Goal: Entertainment & Leisure: Browse casually

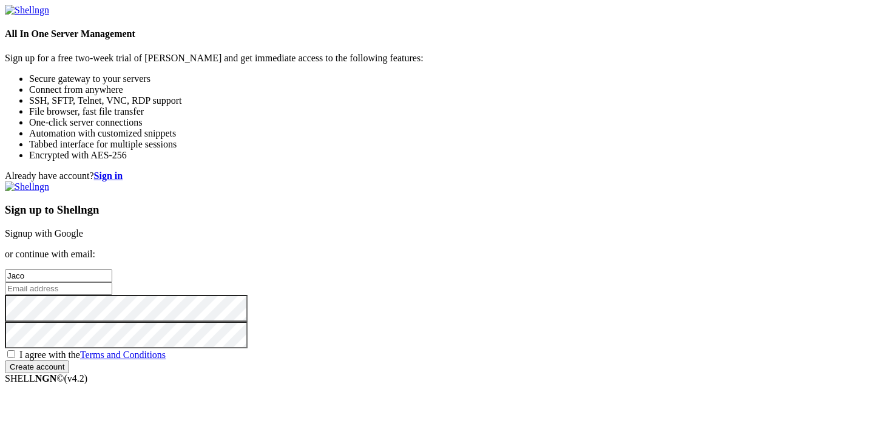
click at [83, 228] on link "Signup with Google" at bounding box center [44, 233] width 78 height 10
click at [112, 269] on input "Jaco" at bounding box center [58, 275] width 107 height 13
type input "[PERSON_NAME]"
type input "[EMAIL_ADDRESS][DOMAIN_NAME]"
click at [69, 367] on input "Create account" at bounding box center [37, 367] width 64 height 13
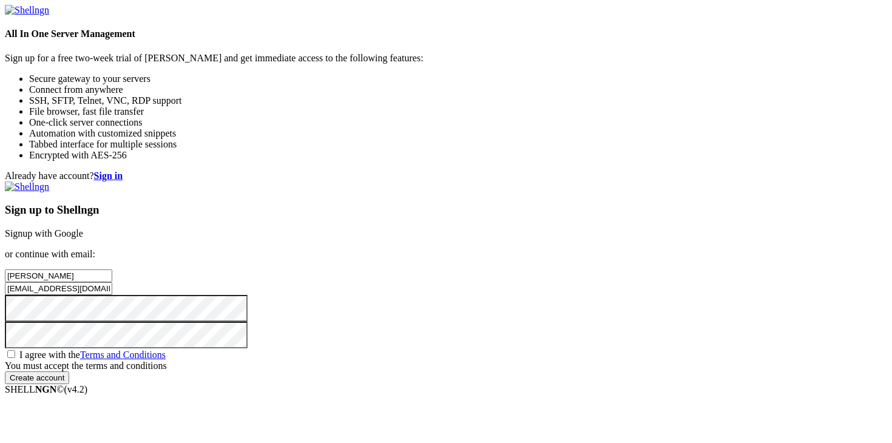
click at [166, 350] on span "I agree with the Terms and Conditions" at bounding box center [92, 355] width 146 height 10
click at [15, 350] on input "I agree with the Terms and Conditions" at bounding box center [11, 354] width 8 height 8
checkbox input "true"
click at [69, 373] on input "Create account" at bounding box center [37, 367] width 64 height 13
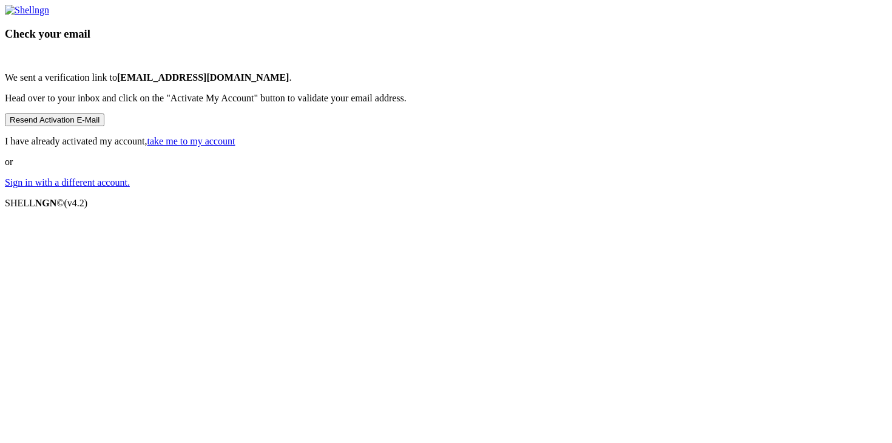
click at [235, 146] on link "take me to my account" at bounding box center [191, 141] width 88 height 10
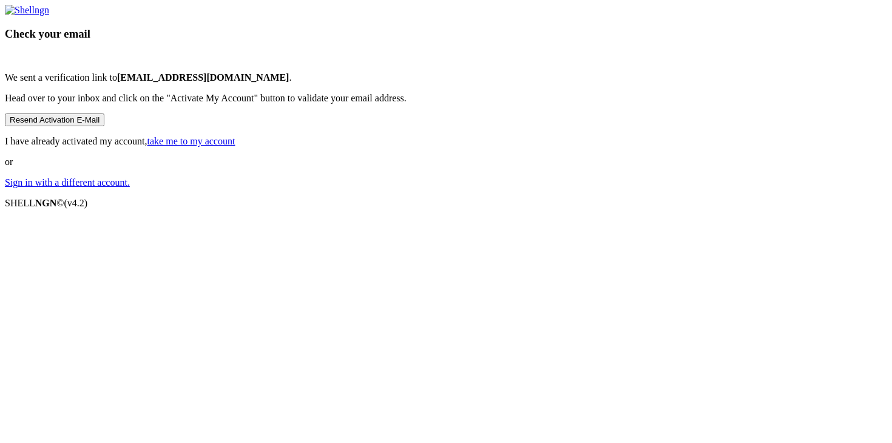
click at [235, 146] on link "take me to my account" at bounding box center [191, 141] width 88 height 10
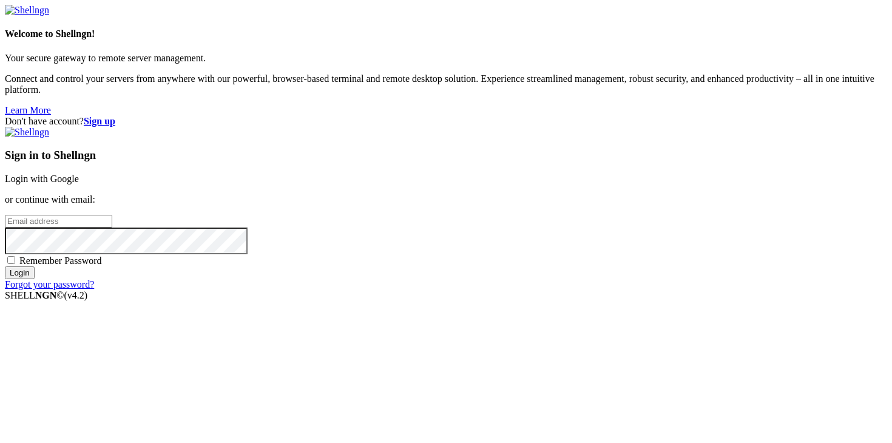
type input "[EMAIL_ADDRESS][DOMAIN_NAME]"
click at [35, 279] on input "Login" at bounding box center [20, 272] width 30 height 13
type input "goongod1456@gmail.com"
click at [35, 279] on input "Login" at bounding box center [20, 272] width 30 height 13
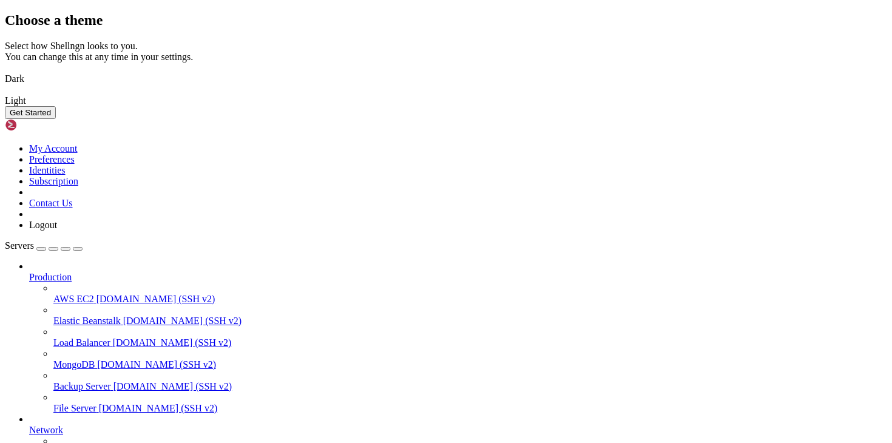
click at [56, 119] on button "Get Started" at bounding box center [30, 112] width 51 height 13
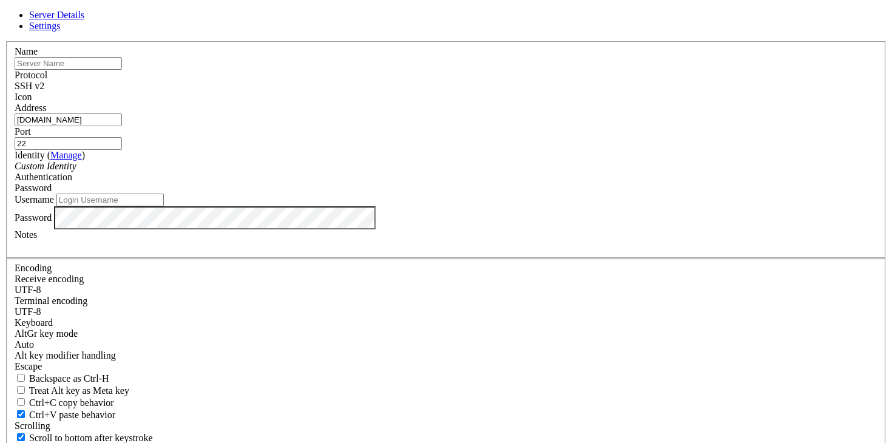
type input "[DOMAIN_NAME]"
click at [122, 150] on input "22" at bounding box center [68, 143] width 107 height 13
type input "5656"
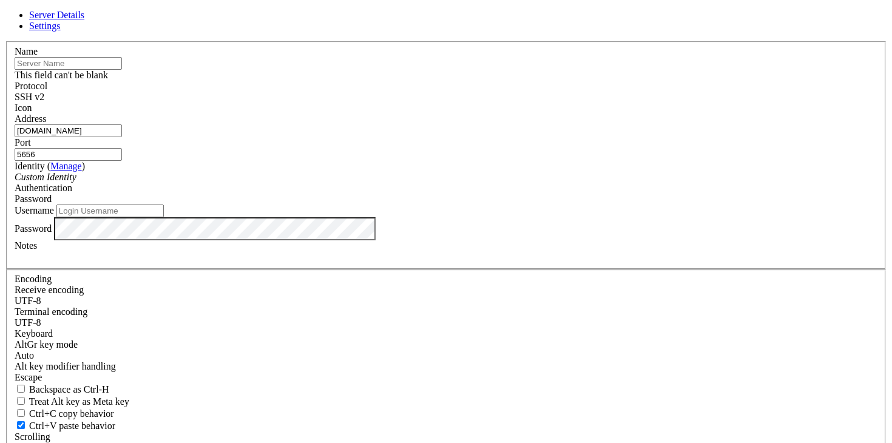
click at [122, 70] on input "text" at bounding box center [68, 63] width 107 height 13
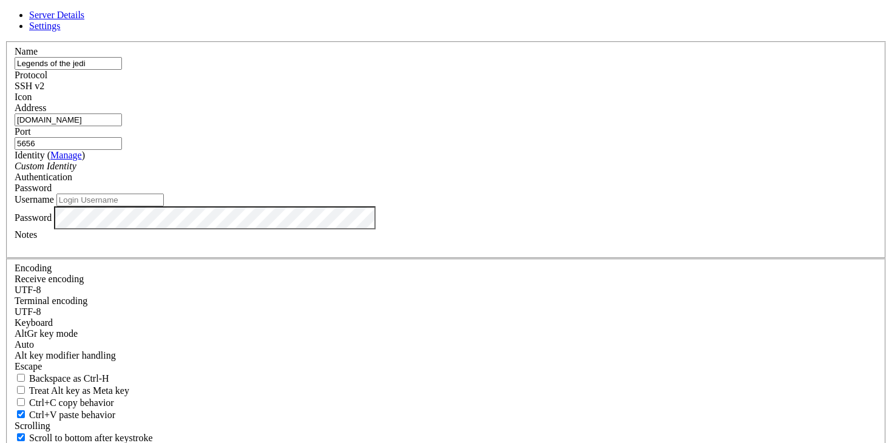
type input "Legends of the jedi"
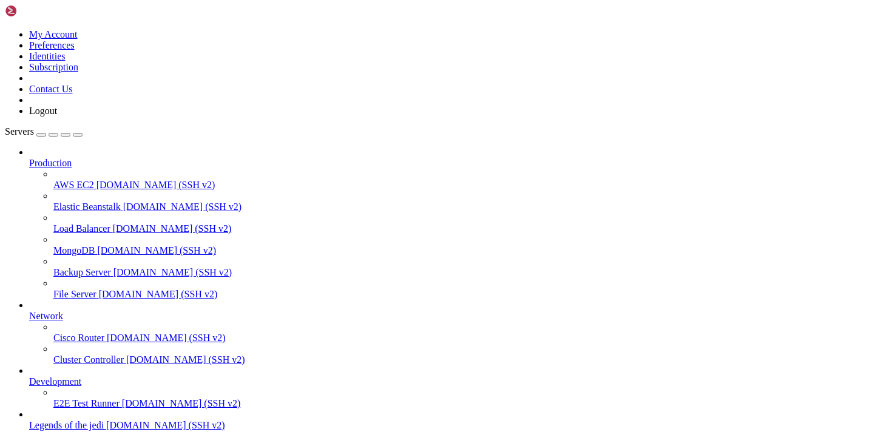
scroll to position [47, 0]
click at [55, 420] on span "Legends of the jedi" at bounding box center [66, 425] width 75 height 10
click at [93, 201] on span "Elastic Beanstalk" at bounding box center [86, 206] width 67 height 10
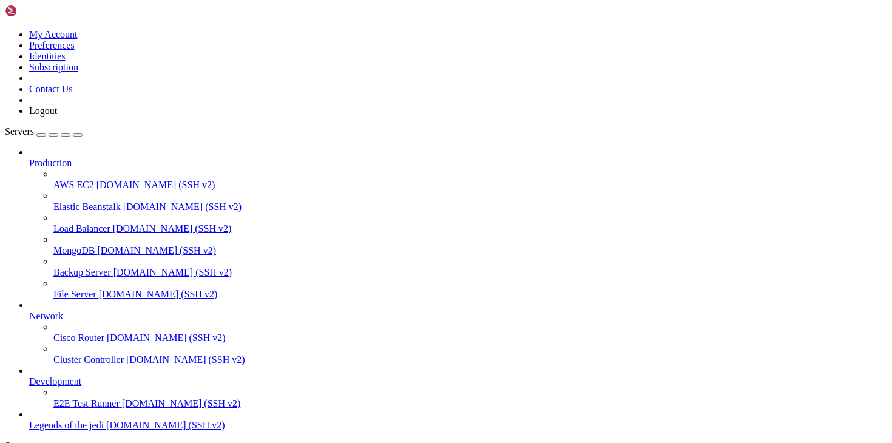
click at [113, 223] on span "[DOMAIN_NAME] (SSH v2)" at bounding box center [172, 228] width 119 height 10
click at [109, 267] on span "Backup Server" at bounding box center [82, 272] width 58 height 10
click at [75, 13] on img at bounding box center [40, 11] width 70 height 12
click at [5, 29] on icon at bounding box center [5, 29] width 0 height 0
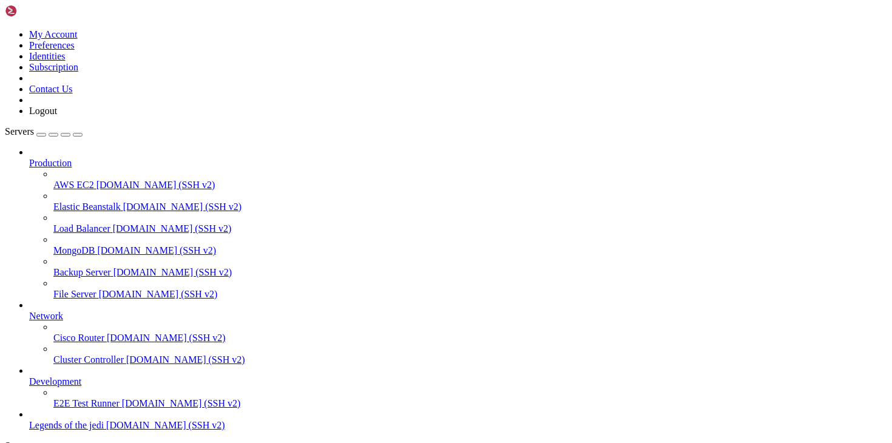
click at [17, 126] on link "Servers" at bounding box center [44, 131] width 78 height 10
click at [30, 126] on span "Servers" at bounding box center [19, 131] width 29 height 10
click at [94, 420] on span "Legends of the jedi" at bounding box center [66, 425] width 75 height 10
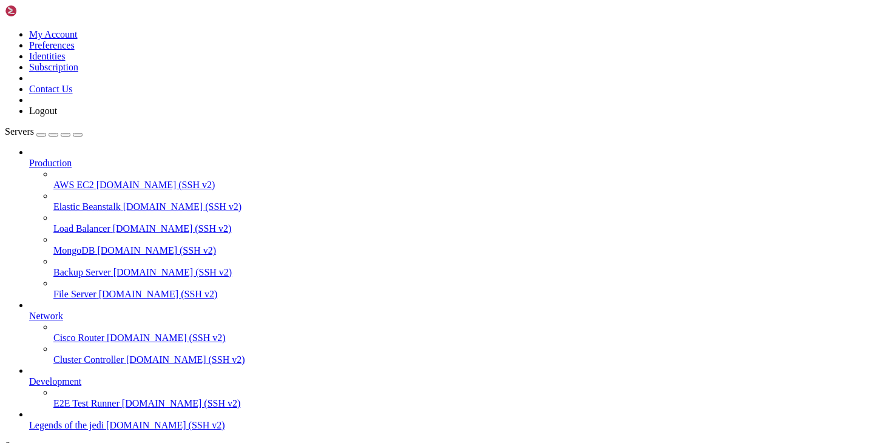
scroll to position [0, 0]
click at [94, 420] on span "Legends of the jedi" at bounding box center [66, 425] width 75 height 10
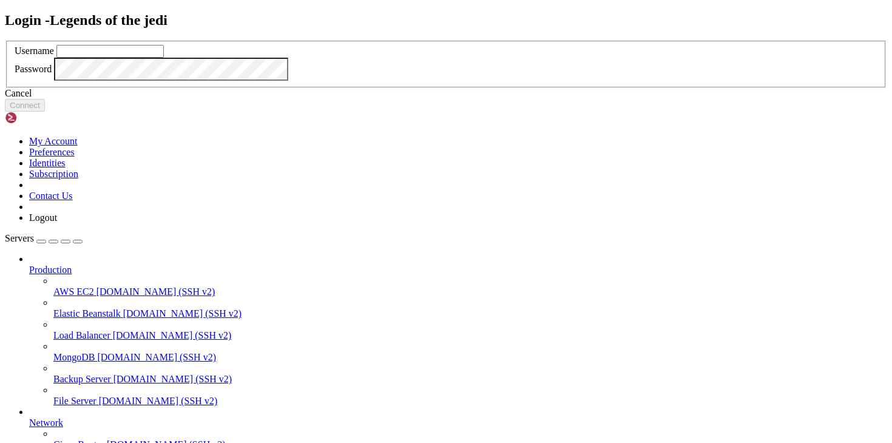
click at [164, 58] on input "text" at bounding box center [109, 51] width 107 height 13
click at [164, 58] on input "valos" at bounding box center [109, 51] width 107 height 13
type input "jorge"
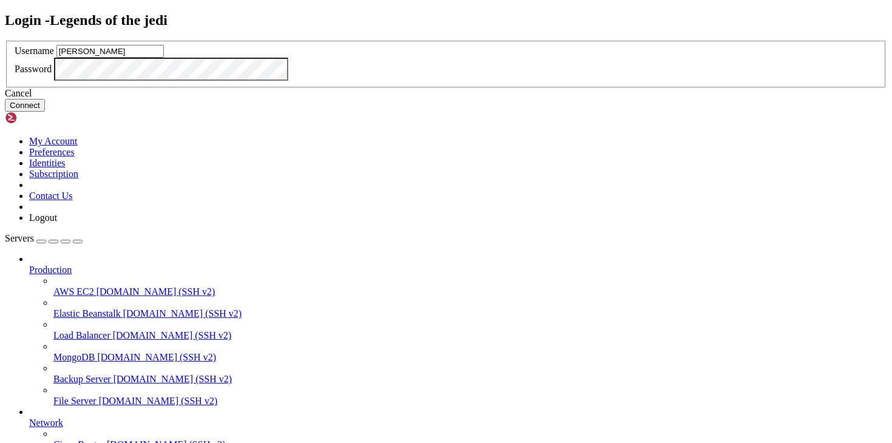
click at [45, 112] on button "Connect" at bounding box center [25, 105] width 40 height 13
type input "goongod1456@gmail.com"
click at [45, 112] on button "Connect" at bounding box center [25, 105] width 40 height 13
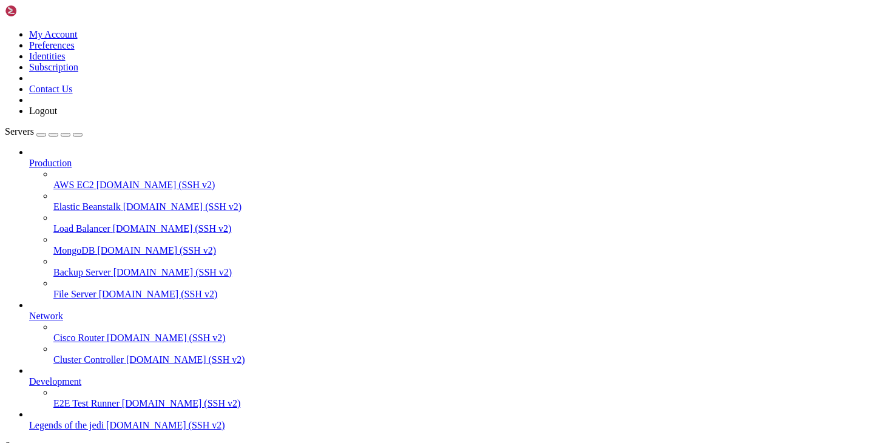
click at [122, 398] on span "[DOMAIN_NAME] (SSH v2)" at bounding box center [181, 403] width 119 height 10
click at [98, 420] on span "Legends of the jedi" at bounding box center [66, 425] width 75 height 10
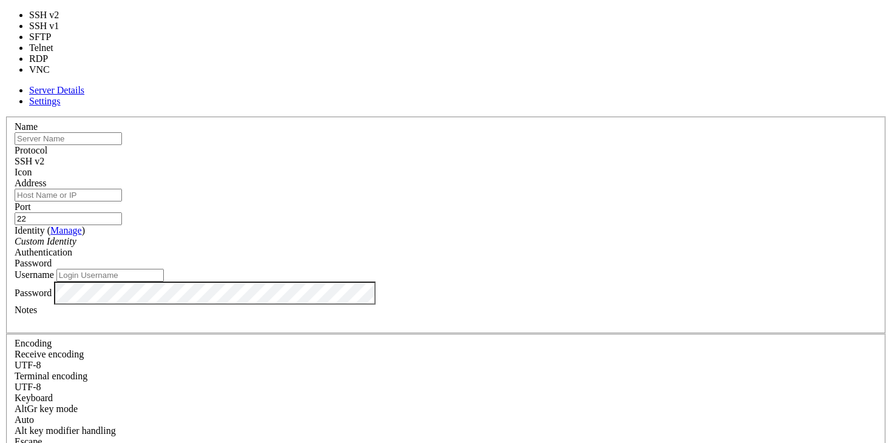
click at [519, 156] on div "SSH v2" at bounding box center [446, 161] width 863 height 11
type input "23"
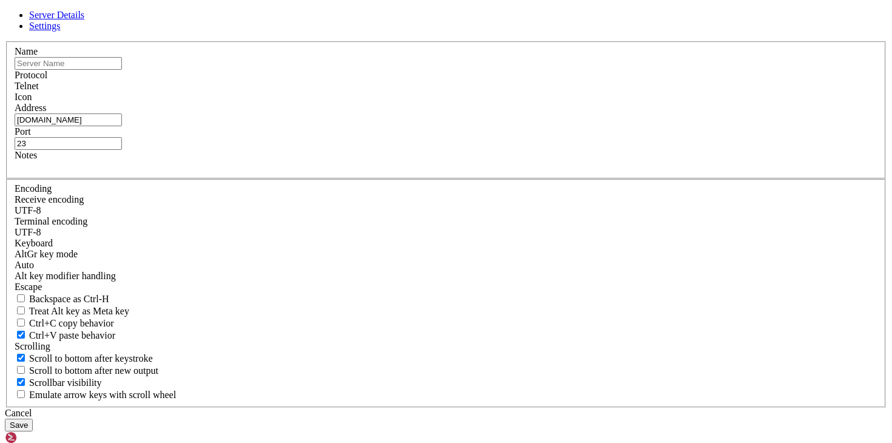
type input "[DOMAIN_NAME]"
click at [122, 150] on input "23" at bounding box center [68, 143] width 107 height 13
type input "5656"
click at [33, 419] on button "Save" at bounding box center [19, 425] width 28 height 13
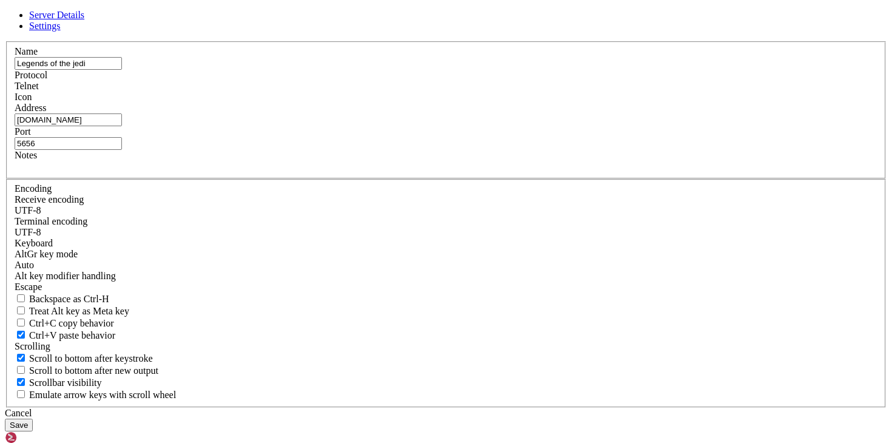
type input "Legends of the jedi"
click at [33, 419] on button "Save" at bounding box center [19, 425] width 28 height 13
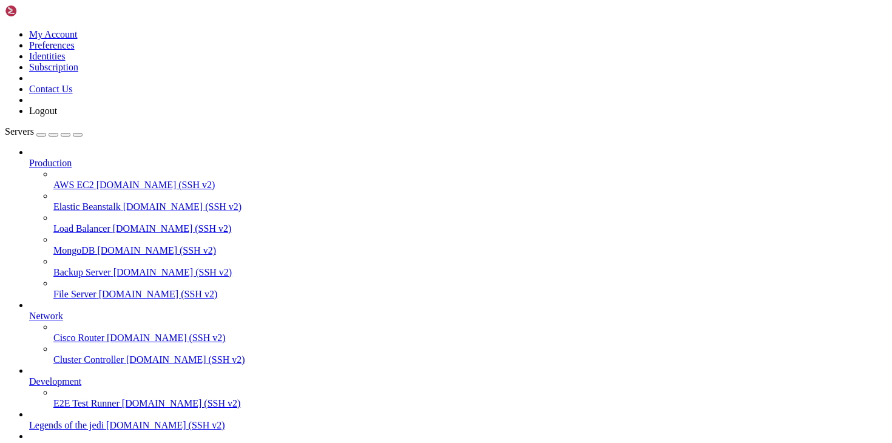
scroll to position [79, 0]
click at [106, 442] on span "[DOMAIN_NAME] (Telnet)" at bounding box center [162, 447] width 113 height 10
click at [63, 420] on link "Legends of the jedi legendsofthejedi.com (SSH v2)" at bounding box center [458, 425] width 858 height 11
click at [86, 398] on span "E2E Test Runner" at bounding box center [86, 403] width 66 height 10
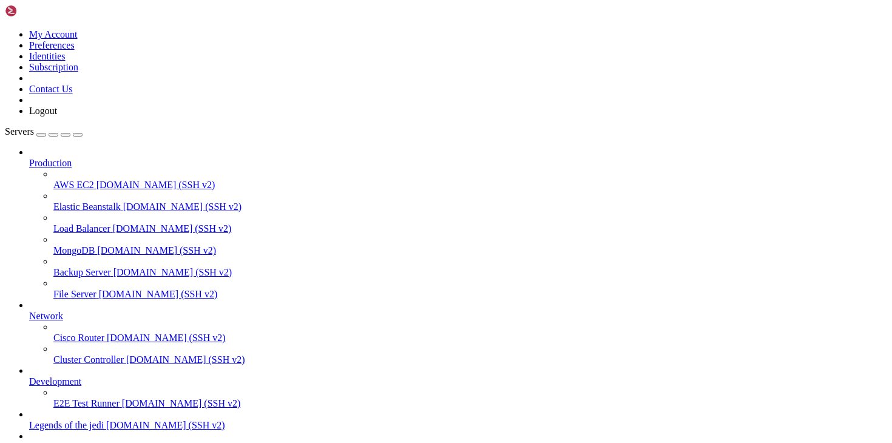
click at [86, 398] on span "E2E Test Runner" at bounding box center [86, 403] width 66 height 10
click at [88, 442] on span "Legends of the jedi" at bounding box center [66, 447] width 75 height 10
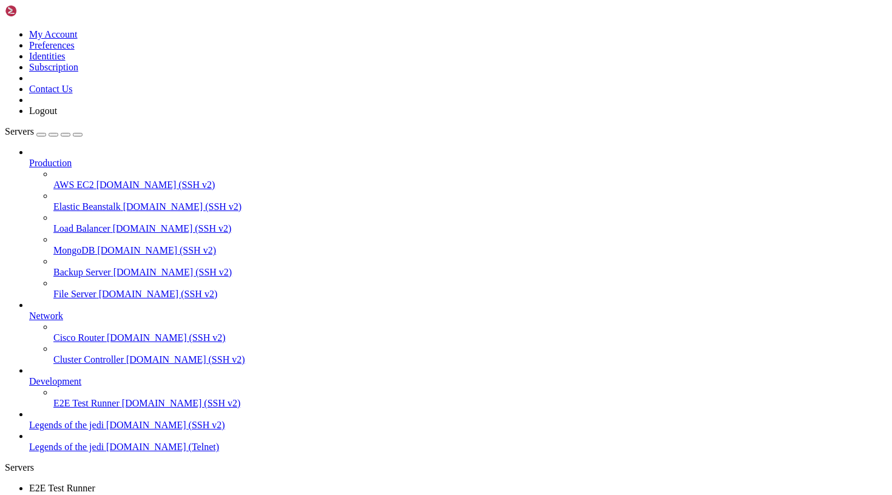
scroll to position [1432, 0]
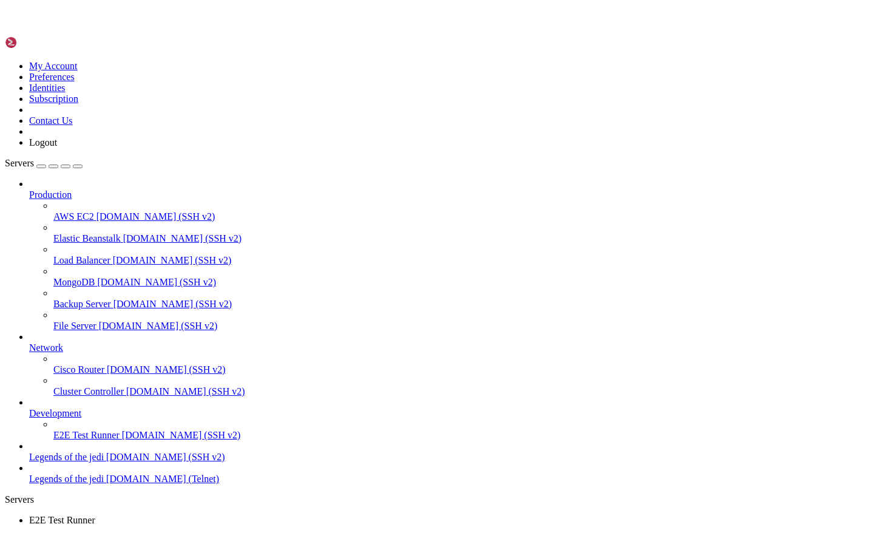
scroll to position [4762, 0]
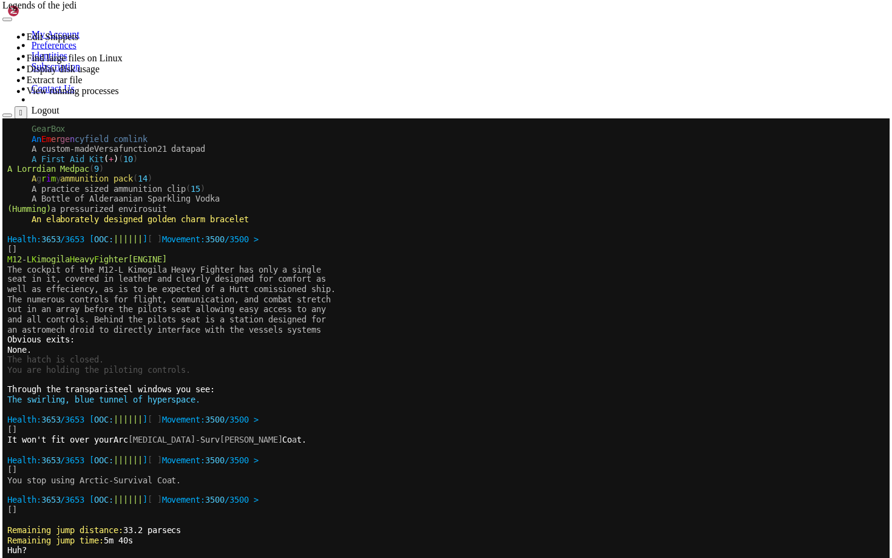
scroll to position [4631, 0]
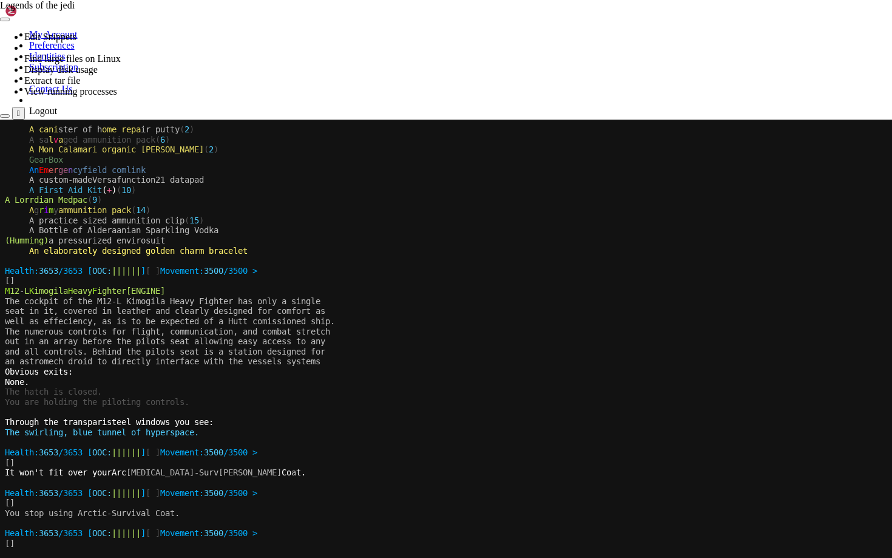
click at [204, 442] on span "Movement:" at bounding box center [182, 452] width 44 height 10
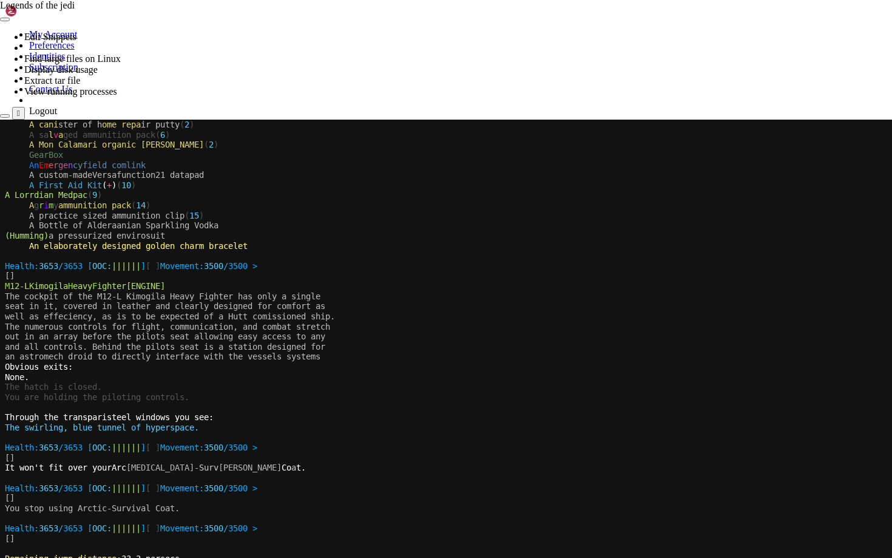
click at [23, 442] on div "A cani ster of h ome repa ir putty ( 2 ) A sa l v a ged ammunition pack ( 6 ) A…" at bounding box center [445, 395] width 880 height 550
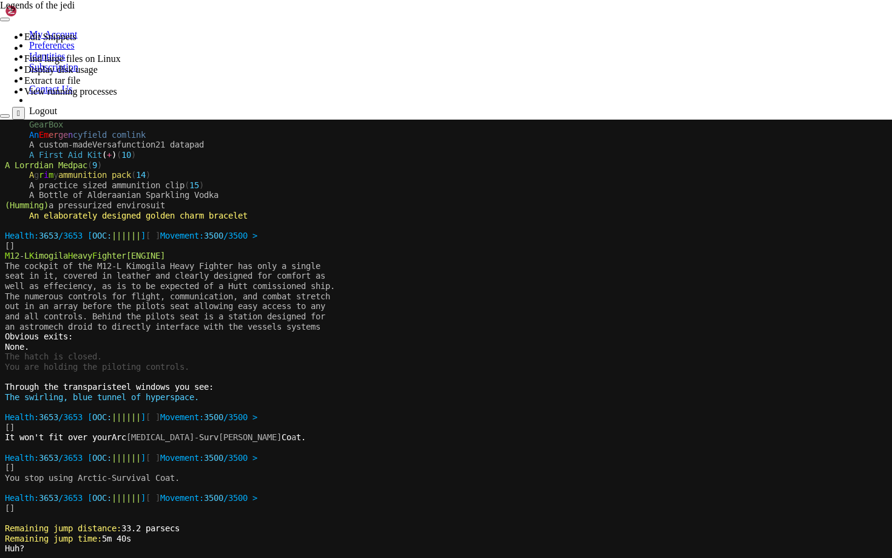
click at [0, 120] on icon at bounding box center [0, 120] width 0 height 0
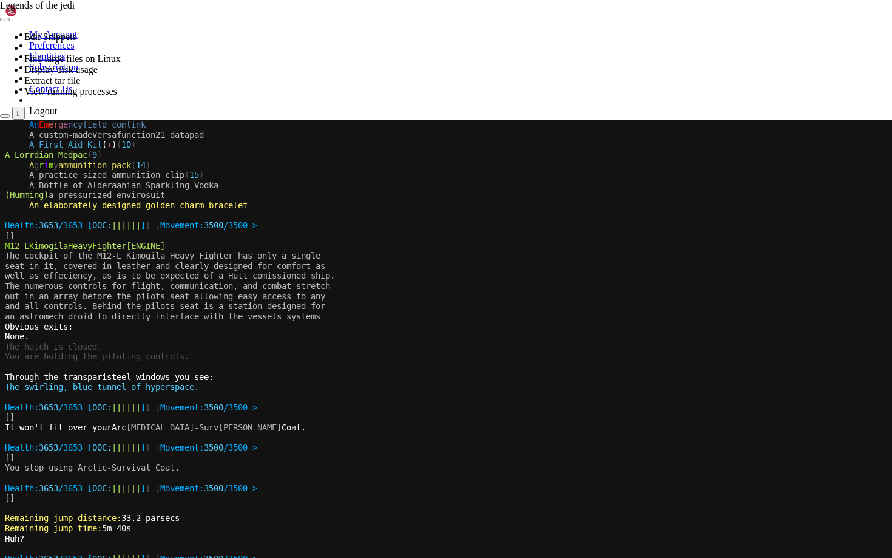
scroll to position [4692, 0]
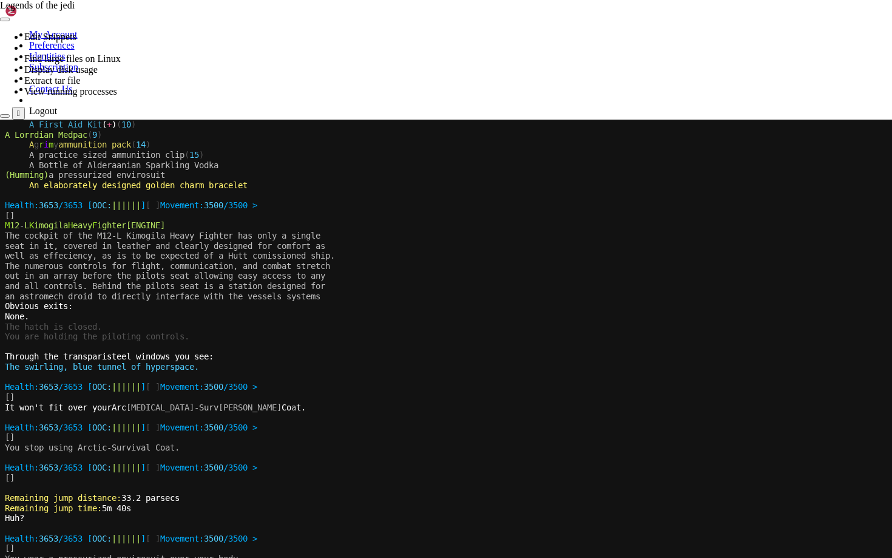
click at [271, 442] on x-row at bounding box center [445, 528] width 880 height 10
click at [10, 18] on button "button" at bounding box center [5, 20] width 10 height 4
click at [5, 116] on icon "button" at bounding box center [5, 116] width 0 height 0
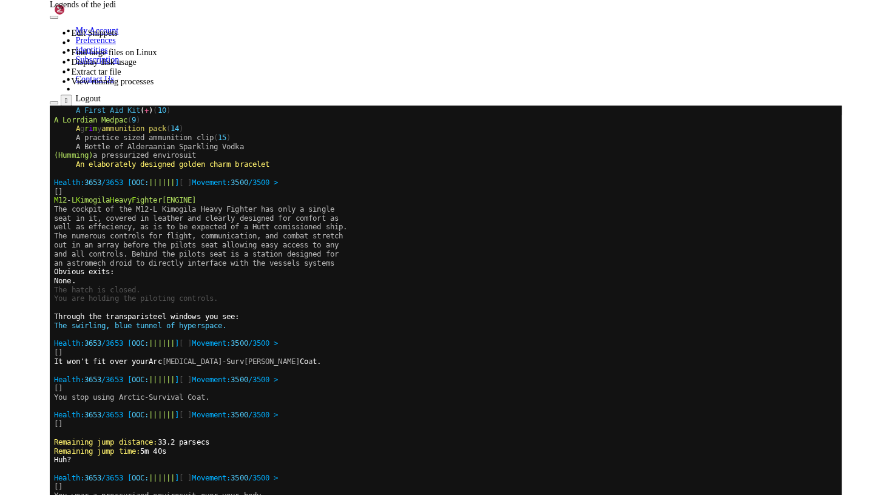
scroll to position [4711, 0]
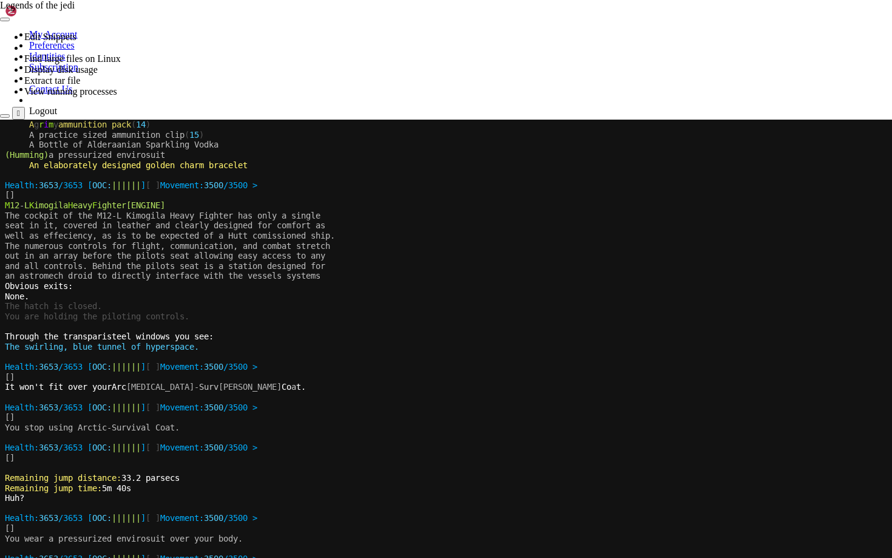
drag, startPoint x: 398, startPoint y: 14, endPoint x: 398, endPoint y: 25, distance: 10.9
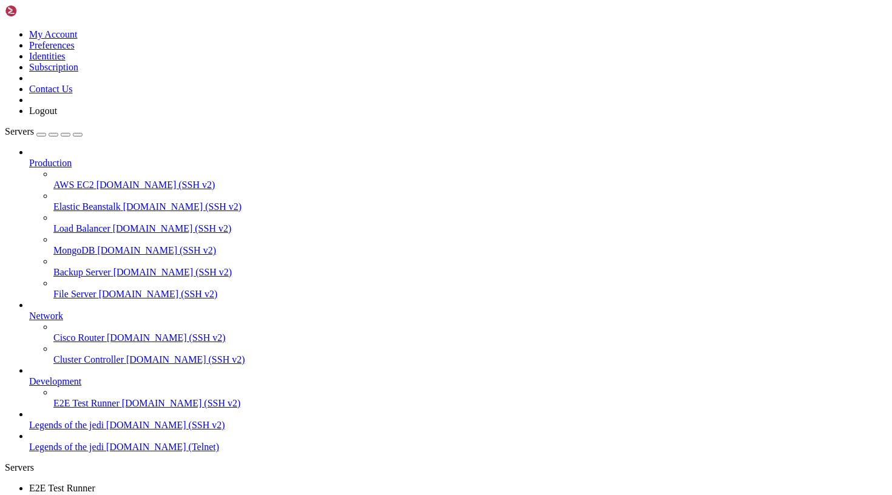
scroll to position [4843, 0]
drag, startPoint x: 130, startPoint y: 1231, endPoint x: 137, endPoint y: 1194, distance: 37.5
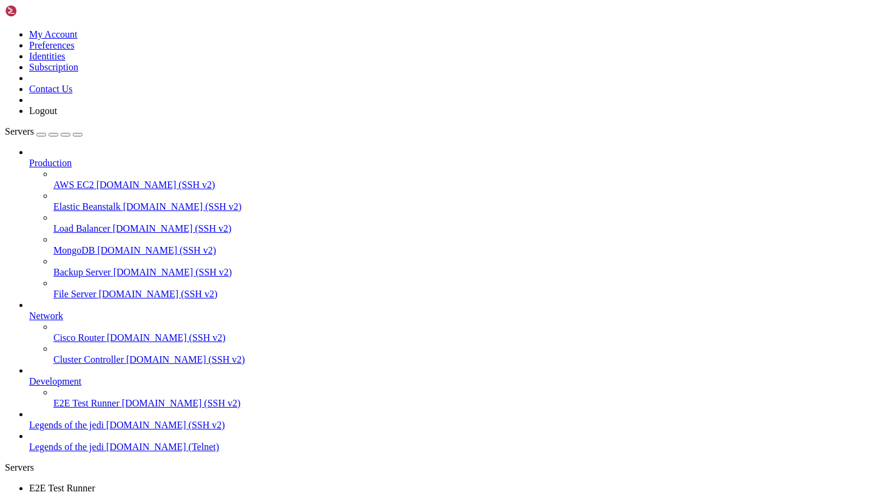
click at [95, 442] on span "E2E Test Runner" at bounding box center [62, 488] width 66 height 10
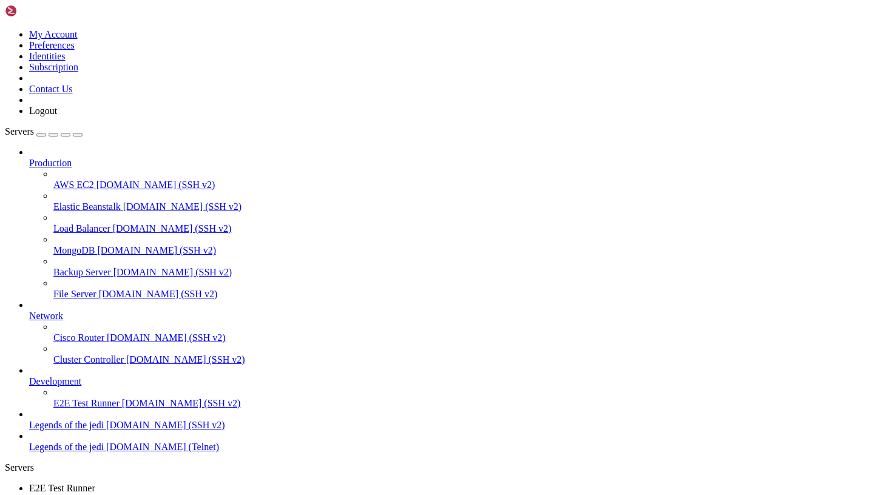
scroll to position [10473, 0]
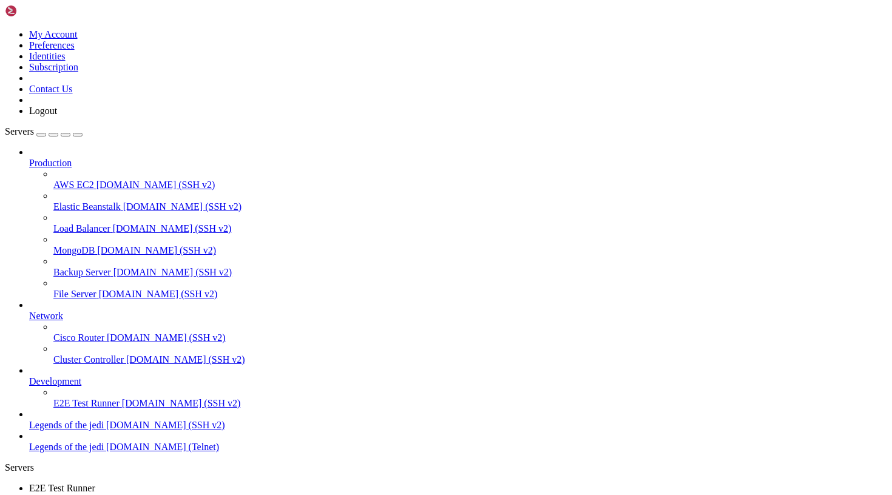
scroll to position [10504, 0]
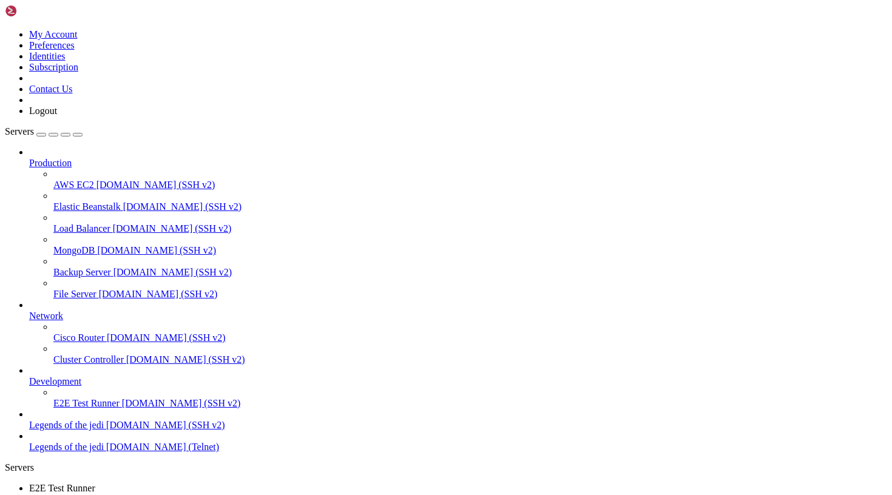
click at [79, 430] on span "Legends of the jedi" at bounding box center [66, 425] width 75 height 10
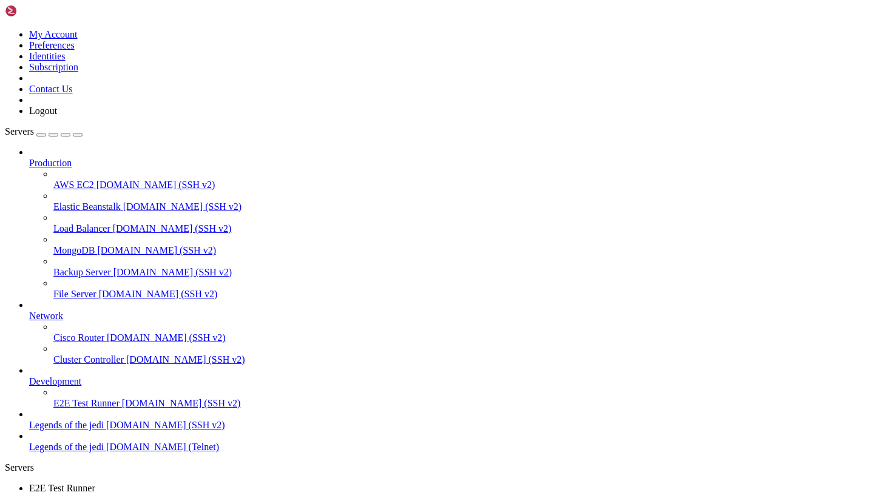
click at [79, 430] on span "Legends of the jedi" at bounding box center [66, 425] width 75 height 10
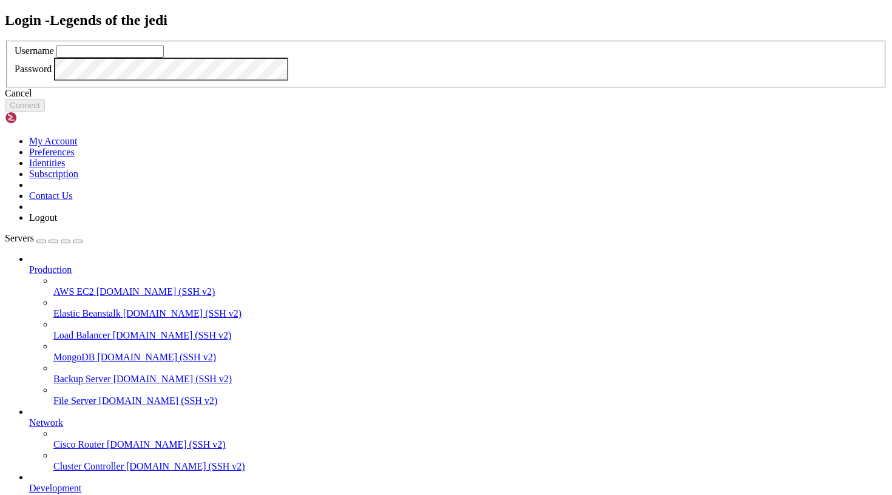
click at [164, 58] on input "text" at bounding box center [109, 51] width 107 height 13
click at [468, 99] on div "Cancel" at bounding box center [446, 93] width 882 height 11
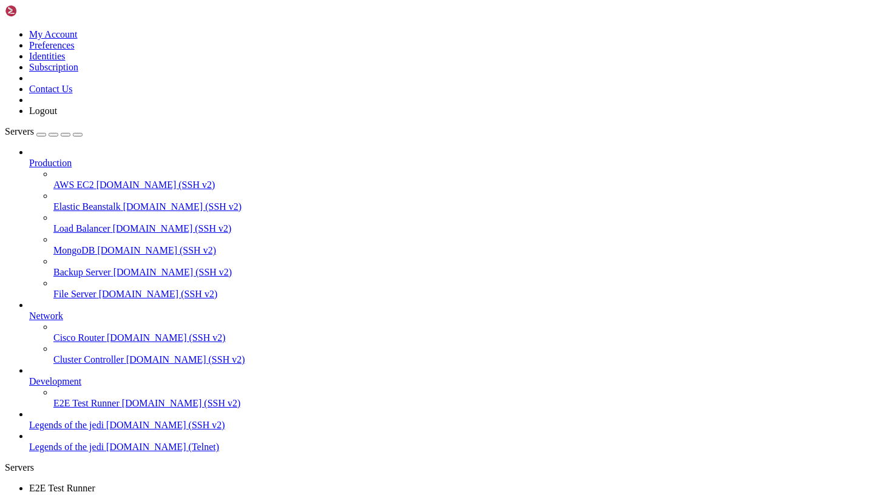
click at [84, 442] on span "Legends of the jedi" at bounding box center [66, 447] width 75 height 10
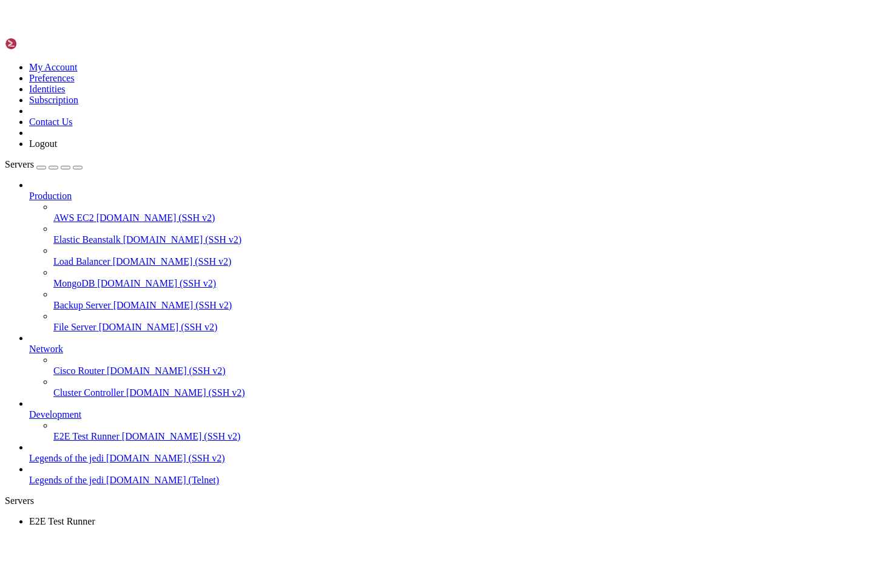
scroll to position [2522, 0]
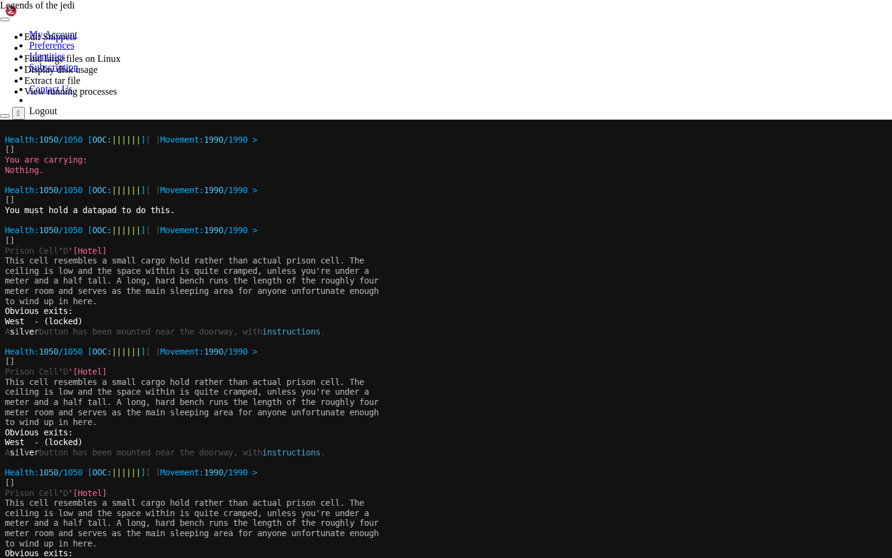
scroll to position [2805, 0]
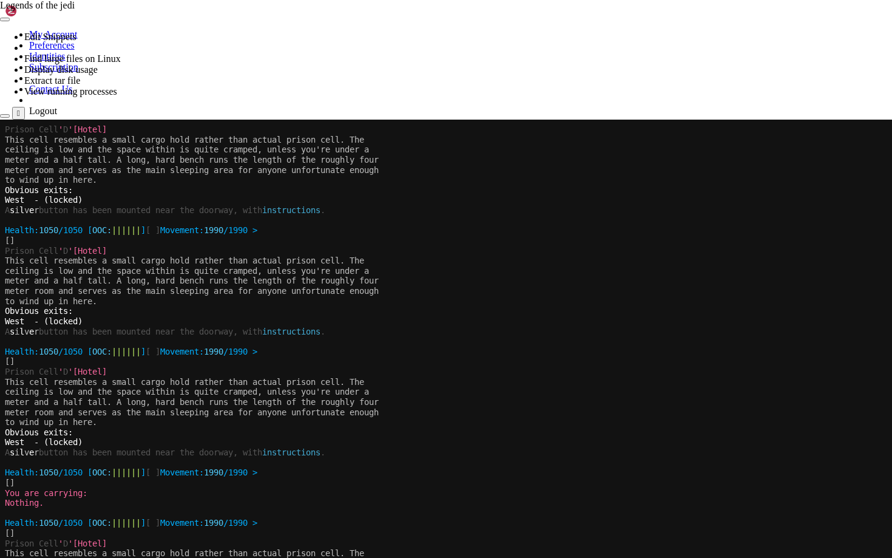
click at [443, 120] on div at bounding box center [446, 120] width 892 height 0
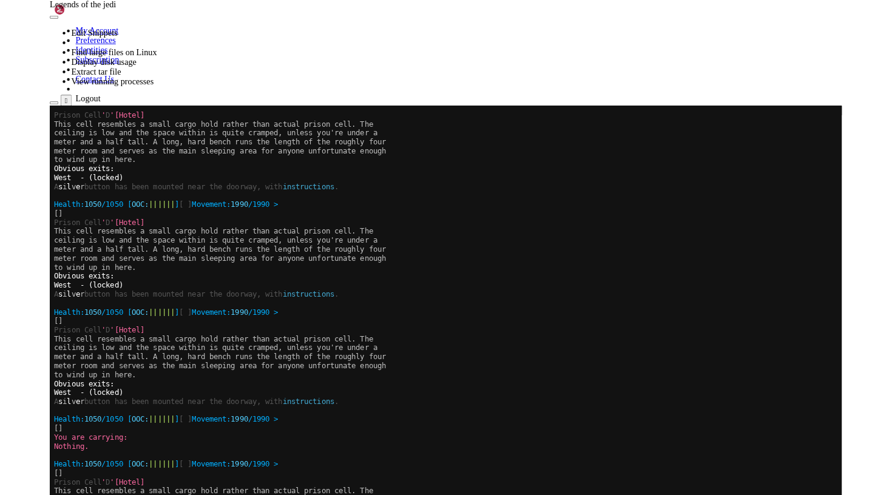
scroll to position [2815, 0]
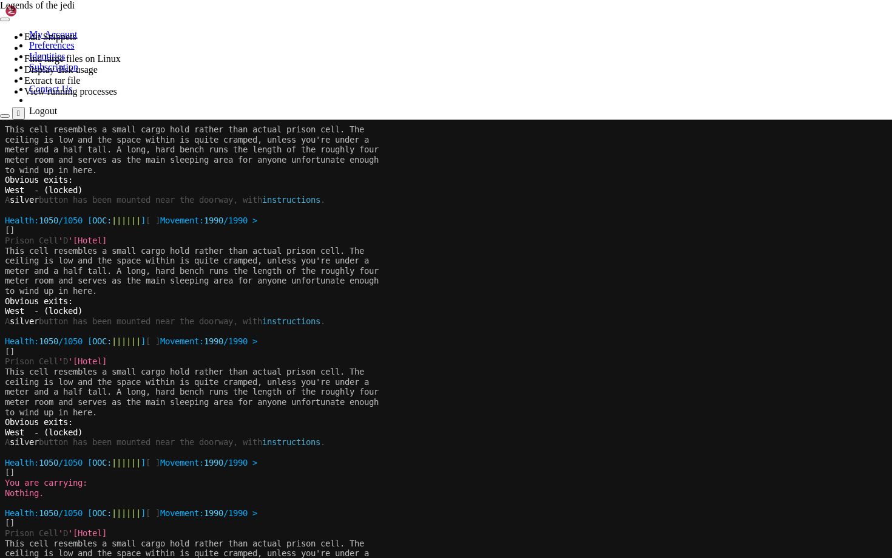
click at [25, 107] on button "" at bounding box center [18, 113] width 13 height 13
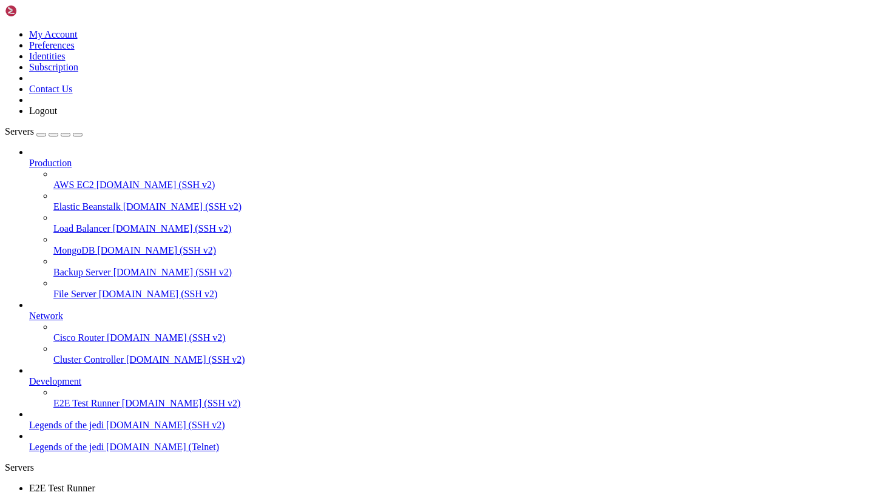
scroll to position [2936, 0]
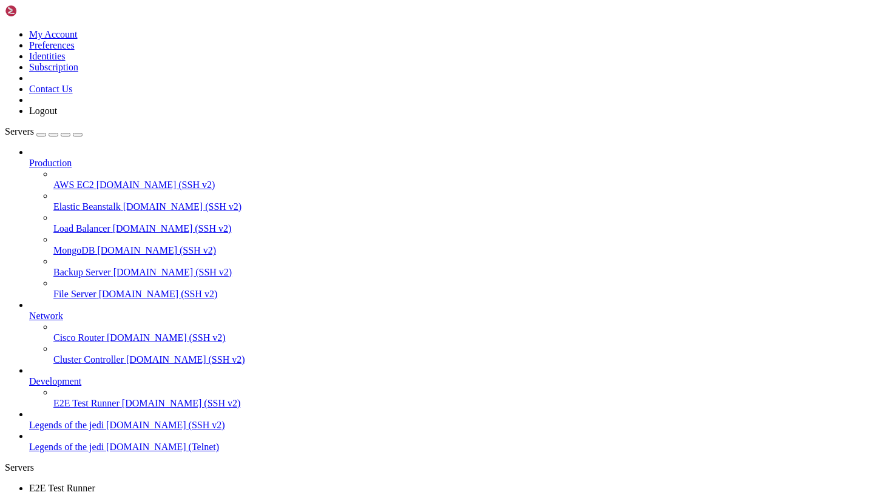
scroll to position [7023, 0]
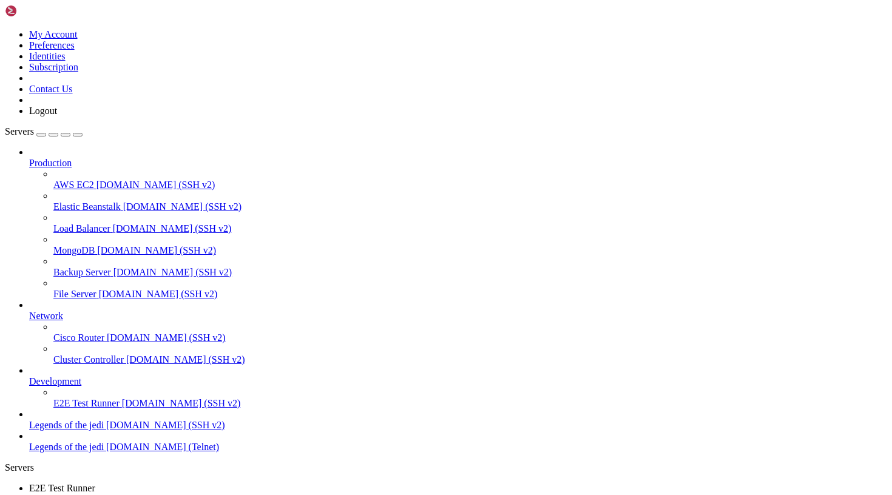
drag, startPoint x: 47, startPoint y: 1111, endPoint x: 56, endPoint y: 1112, distance: 9.1
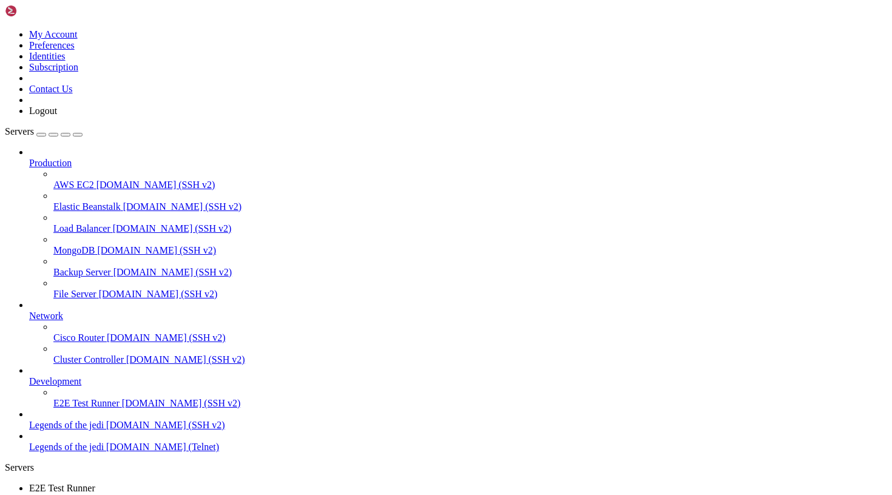
drag, startPoint x: 110, startPoint y: 998, endPoint x: 118, endPoint y: 1060, distance: 62.5
drag, startPoint x: 140, startPoint y: 1099, endPoint x: 114, endPoint y: 1032, distance: 72.2
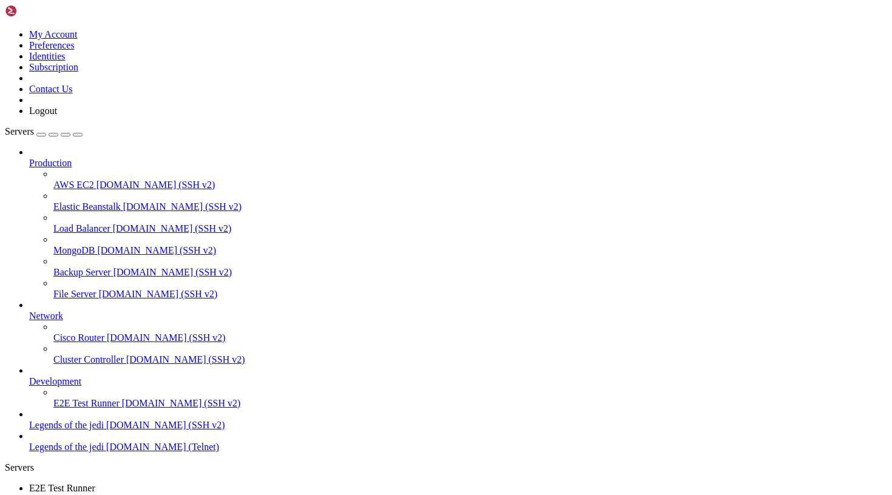
drag, startPoint x: 138, startPoint y: 1096, endPoint x: 117, endPoint y: 1056, distance: 45.3
drag, startPoint x: 136, startPoint y: 1111, endPoint x: 151, endPoint y: 1134, distance: 27.3
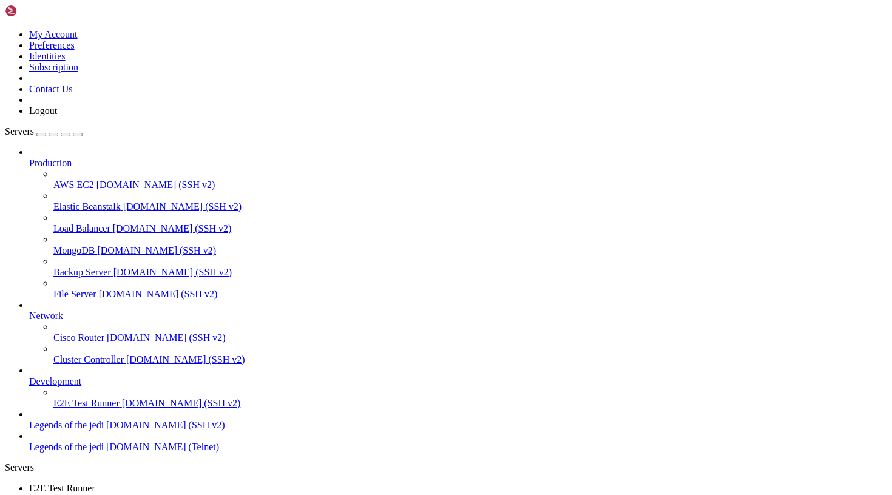
scroll to position [14478, 0]
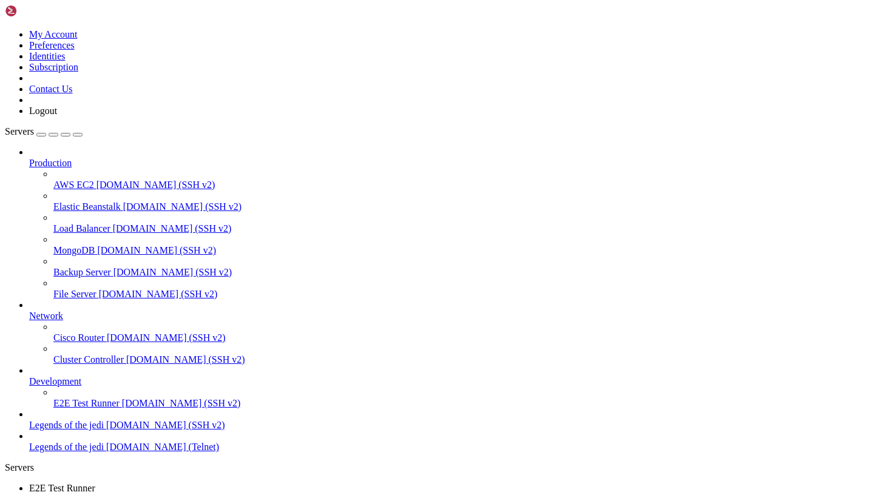
click at [67, 430] on span "Legends of the jedi" at bounding box center [66, 425] width 75 height 10
click at [79, 430] on span "Legends of the jedi" at bounding box center [66, 425] width 75 height 10
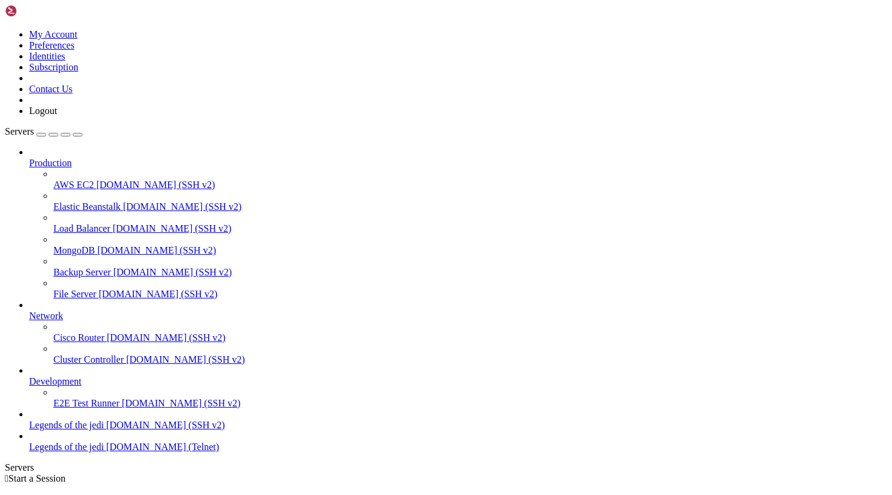
click at [79, 430] on span "Legends of the jedi" at bounding box center [66, 425] width 75 height 10
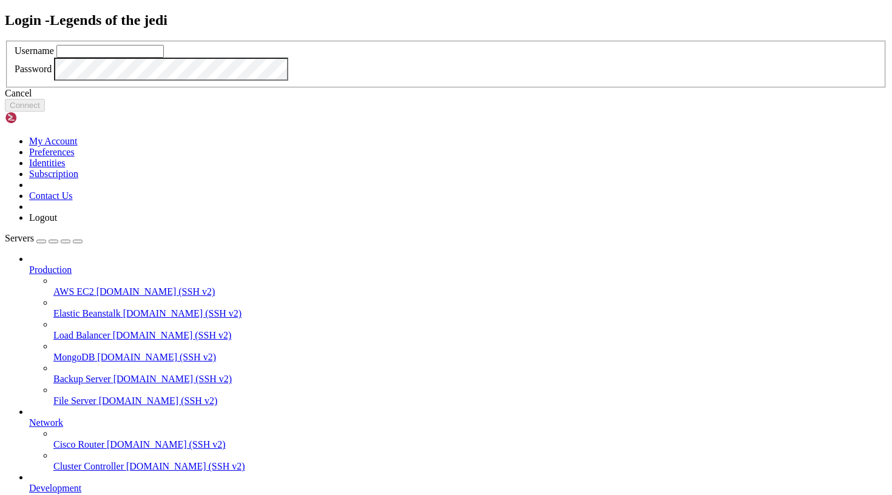
click at [436, 99] on div "Cancel" at bounding box center [446, 93] width 882 height 11
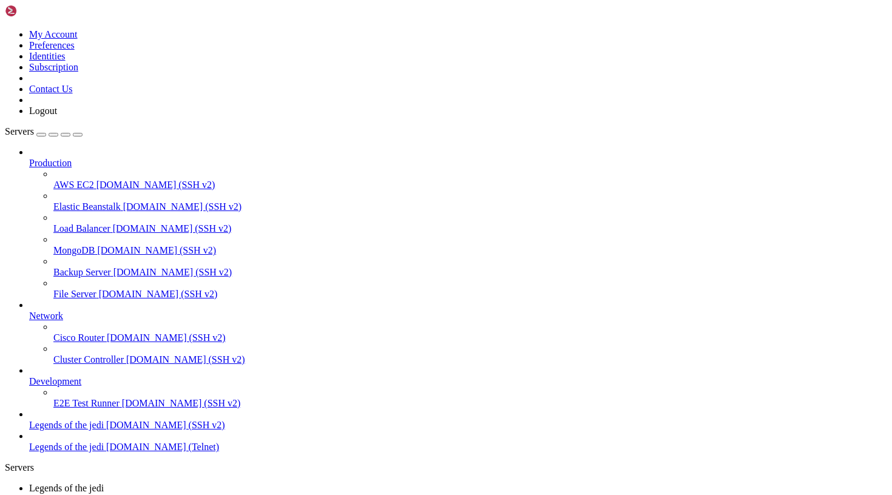
scroll to position [27, 0]
click at [106, 452] on span "[DOMAIN_NAME] (Telnet)" at bounding box center [162, 447] width 113 height 10
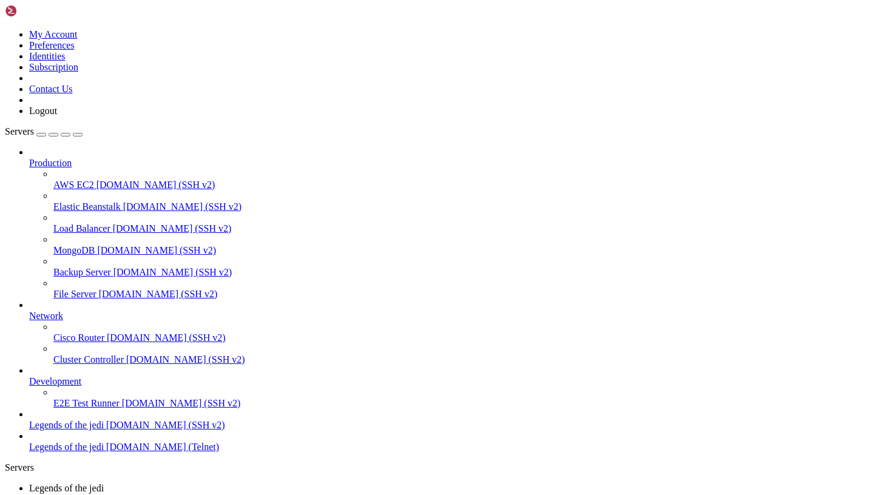
scroll to position [191, 0]
click at [83, 452] on span "Legends of the jedi" at bounding box center [66, 447] width 75 height 10
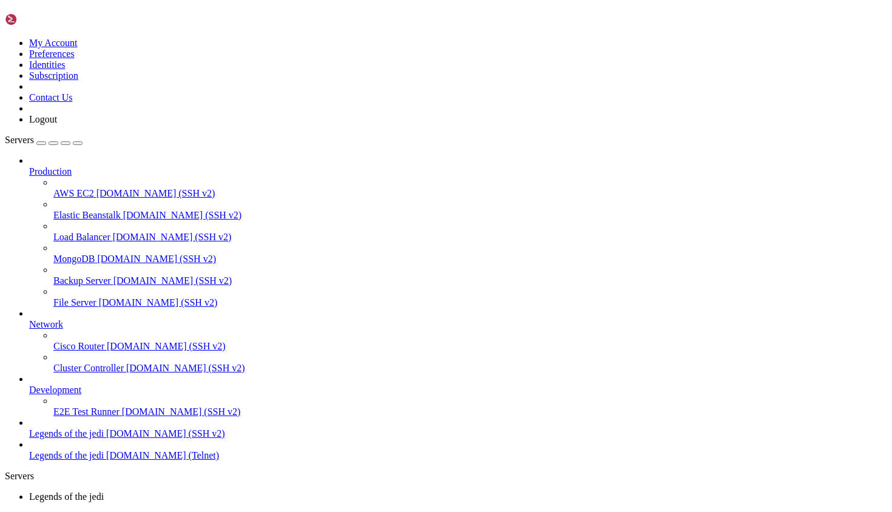
scroll to position [4544, 0]
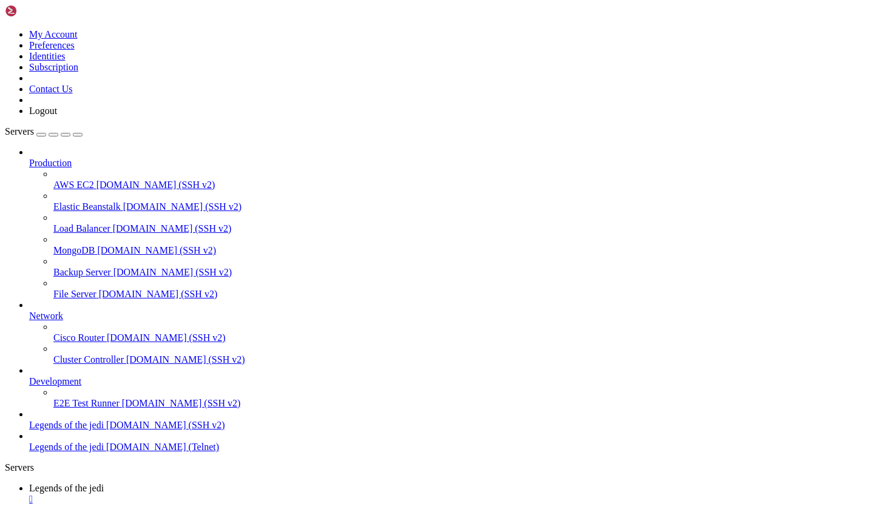
scroll to position [7594, 0]
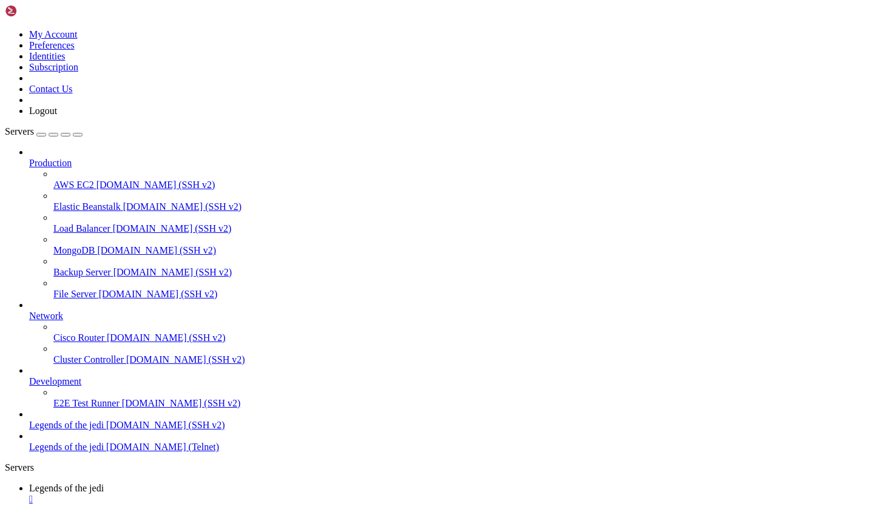
scroll to position [16234, 0]
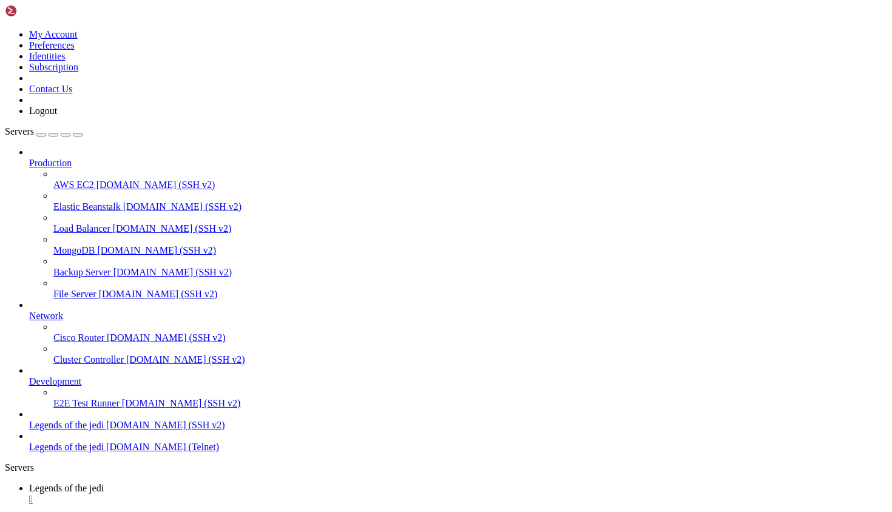
click at [84, 452] on span "Legends of the jedi" at bounding box center [66, 447] width 75 height 10
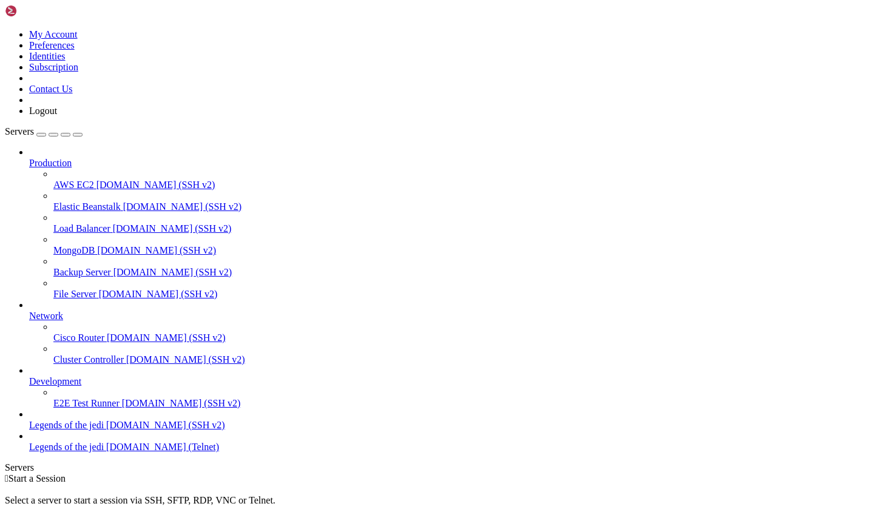
scroll to position [10, 0]
click at [84, 452] on span "Legends of the jedi" at bounding box center [66, 447] width 75 height 10
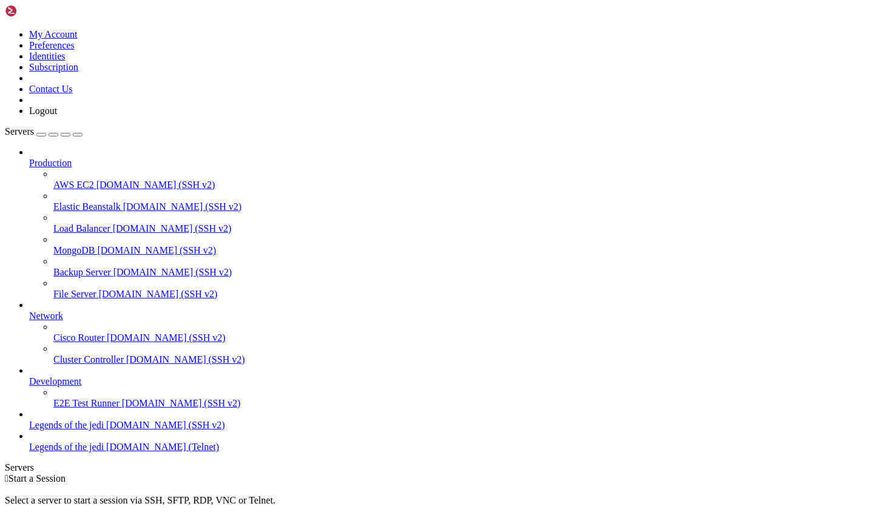
click at [84, 452] on span "Legends of the jedi" at bounding box center [66, 447] width 75 height 10
click at [106, 452] on span "[DOMAIN_NAME] (Telnet)" at bounding box center [162, 447] width 113 height 10
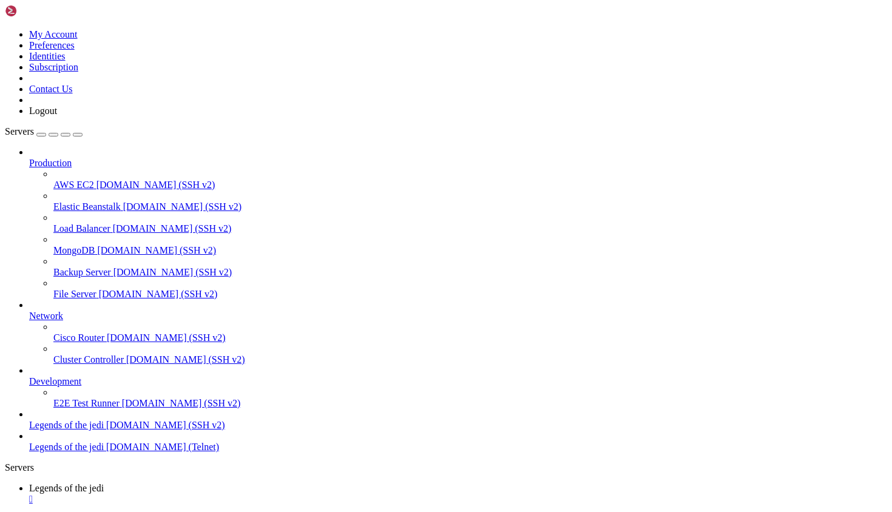
scroll to position [1301, 0]
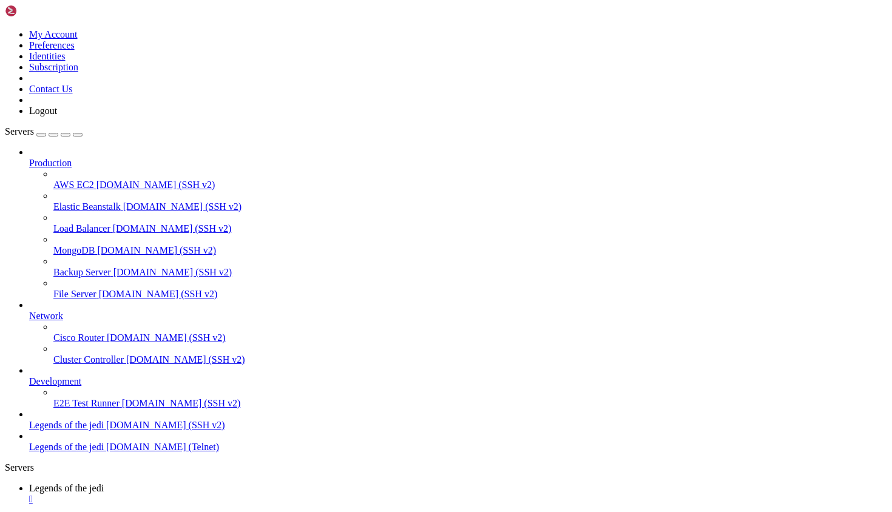
scroll to position [2754, 0]
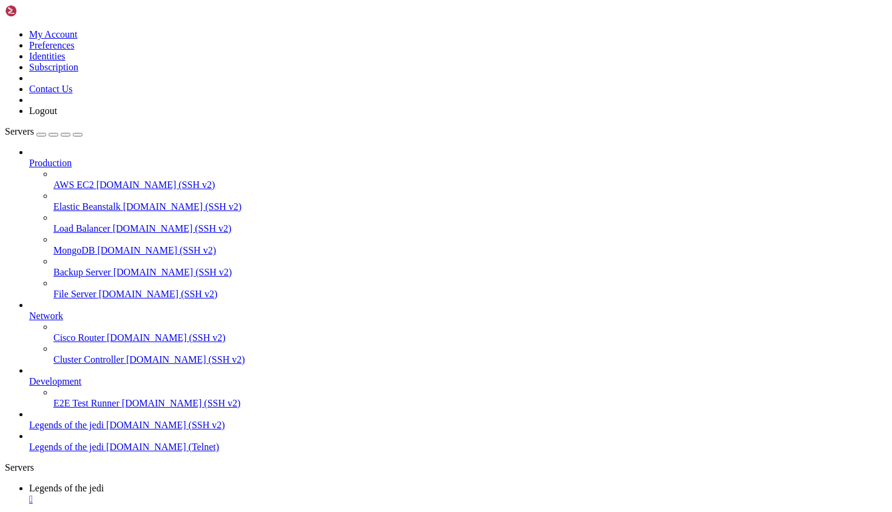
scroll to position [12826, 0]
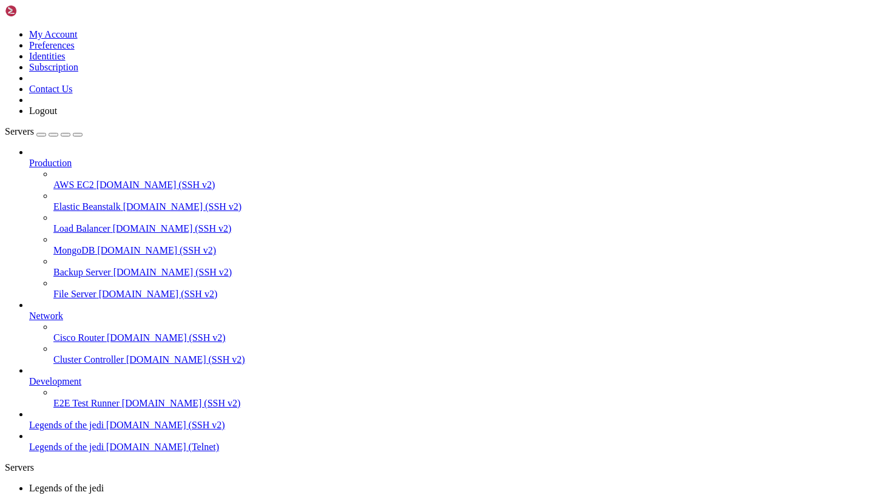
scroll to position [12795, 0]
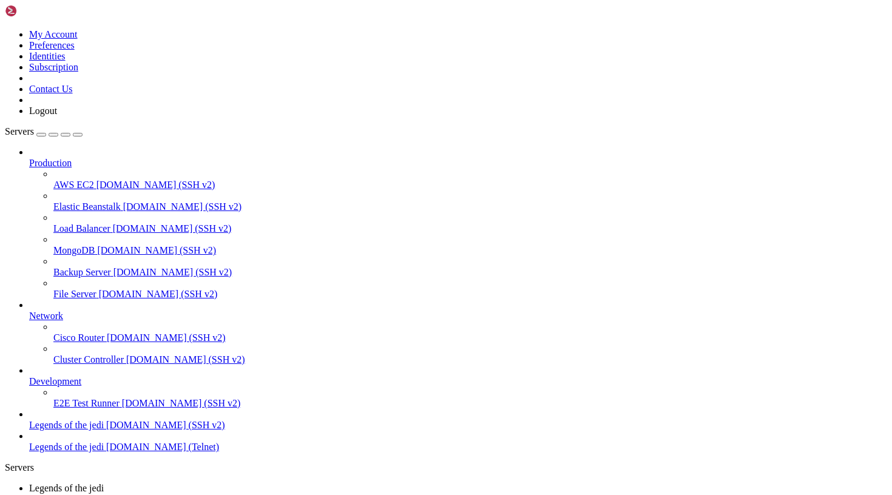
scroll to position [22914, 0]
click at [80, 452] on span "Legends of the jedi" at bounding box center [66, 447] width 75 height 10
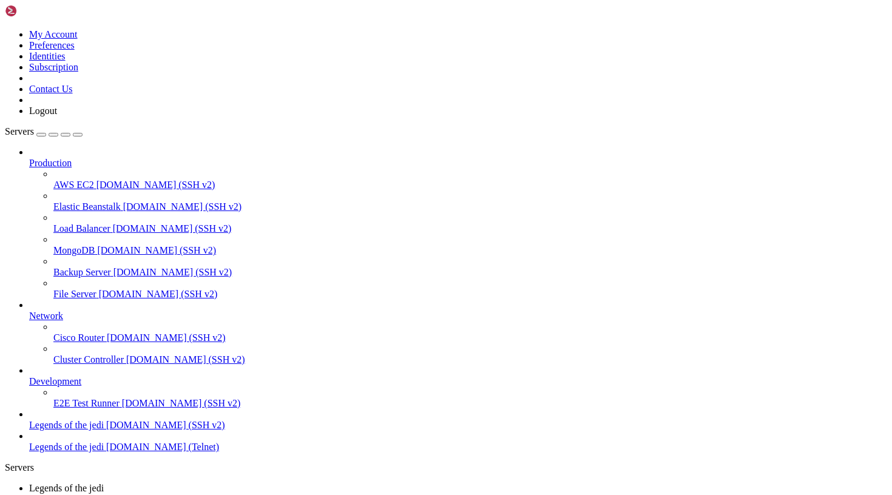
click at [69, 452] on span "Legends of the jedi" at bounding box center [66, 447] width 75 height 10
